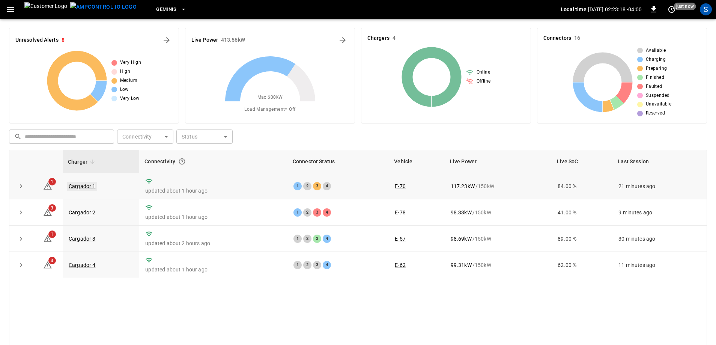
click at [79, 184] on link "Cargador 1" at bounding box center [82, 186] width 30 height 9
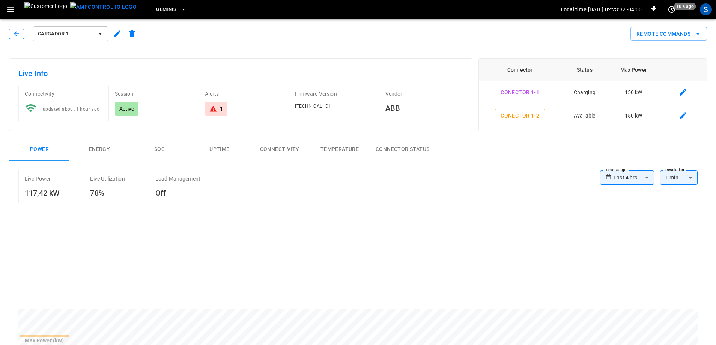
click at [21, 32] on button "button" at bounding box center [16, 34] width 15 height 11
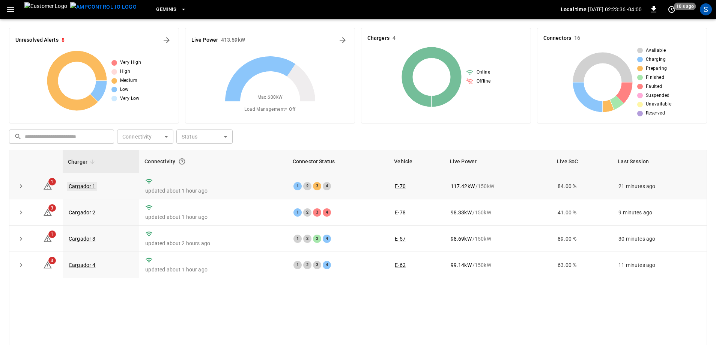
click at [89, 185] on link "Cargador 1" at bounding box center [82, 186] width 30 height 9
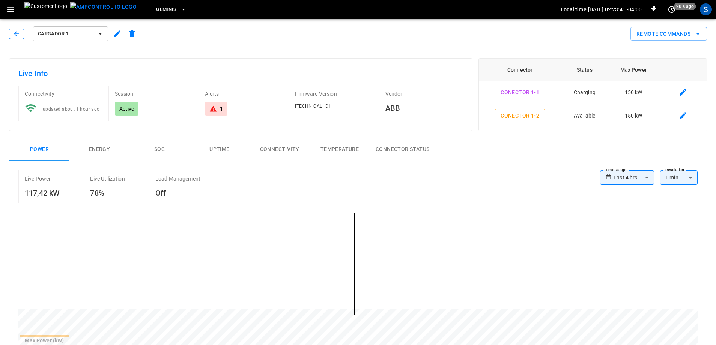
click at [17, 34] on icon "button" at bounding box center [16, 33] width 5 height 5
